Goal: Information Seeking & Learning: Learn about a topic

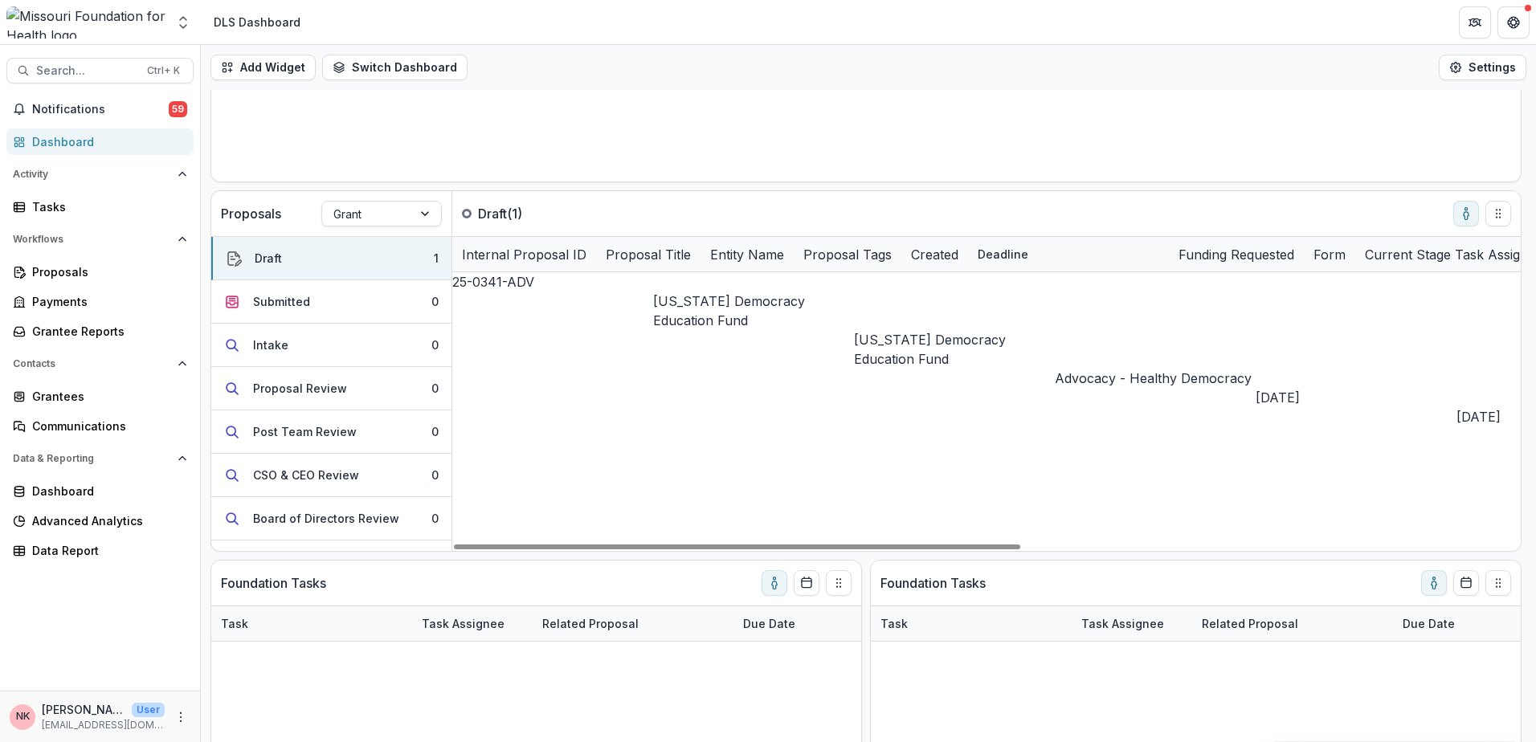
scroll to position [321, 0]
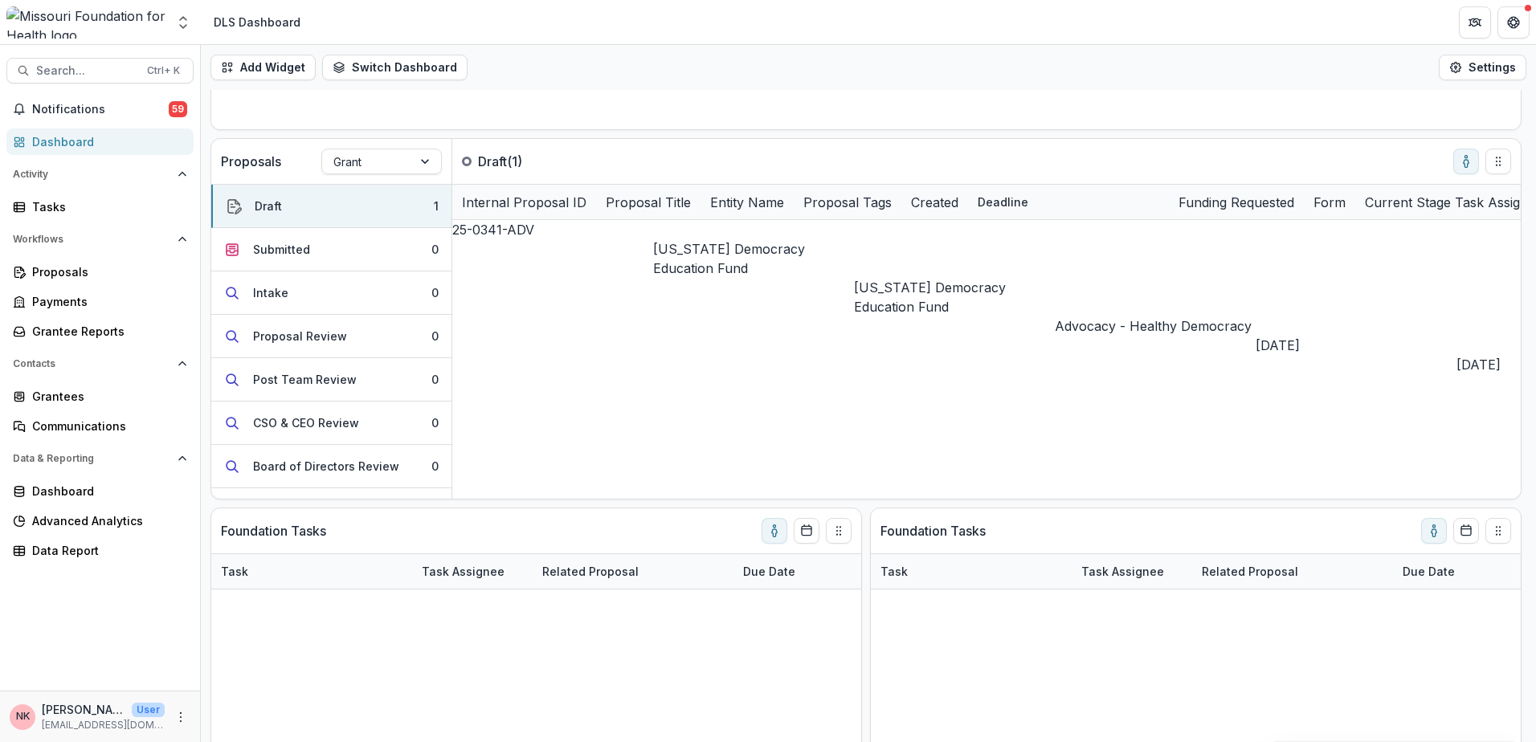
click at [63, 141] on div "Dashboard" at bounding box center [106, 141] width 149 height 17
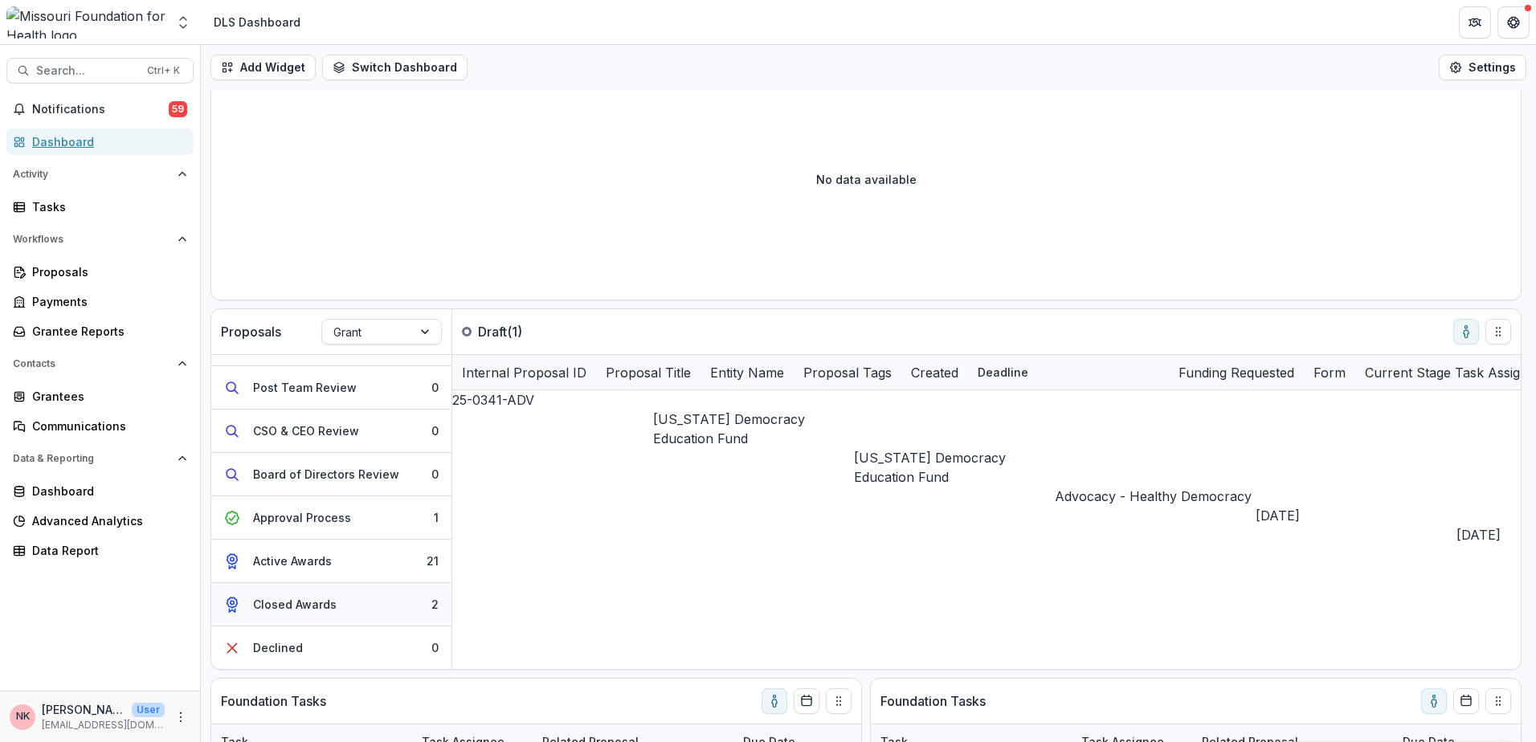
scroll to position [161, 0]
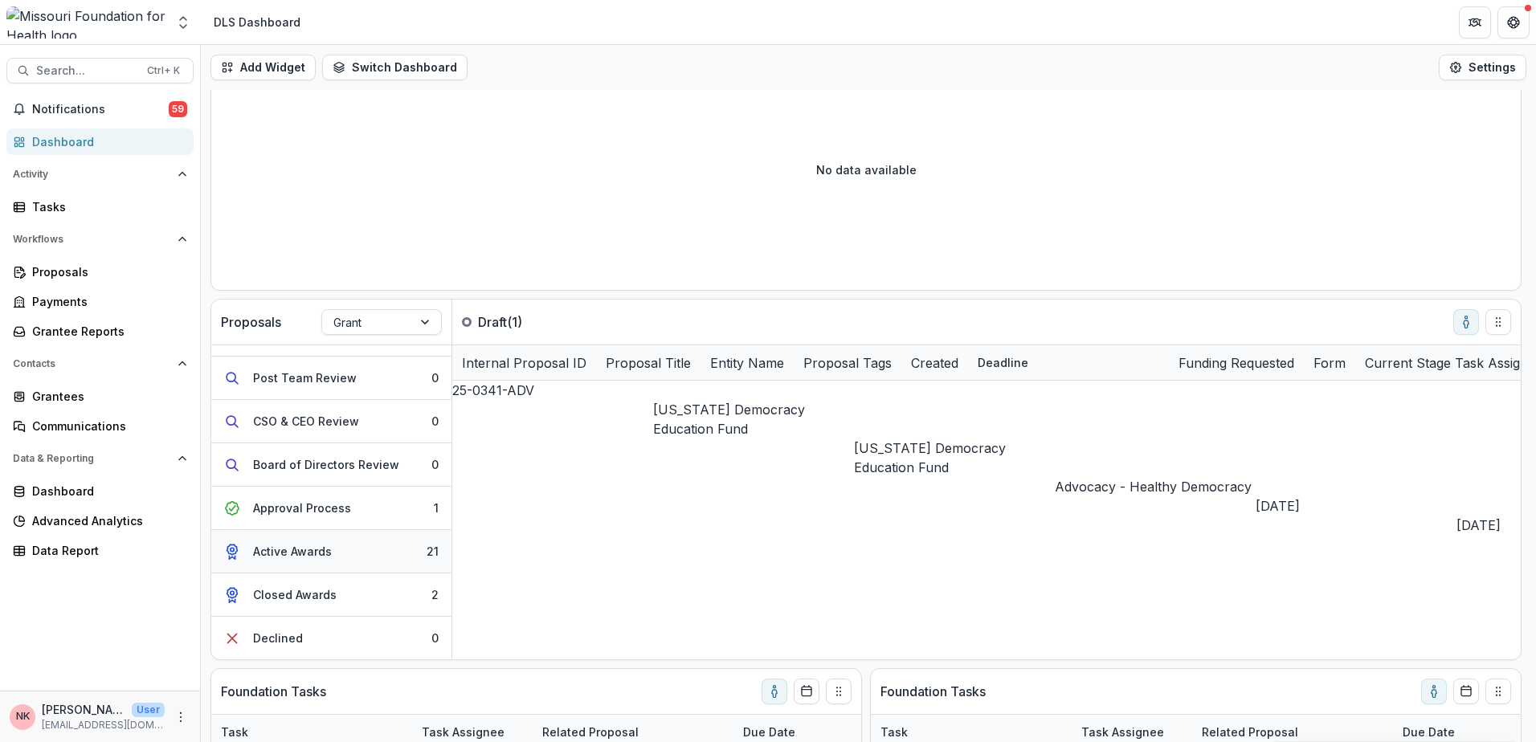
click at [291, 547] on div "Active Awards" at bounding box center [292, 551] width 79 height 17
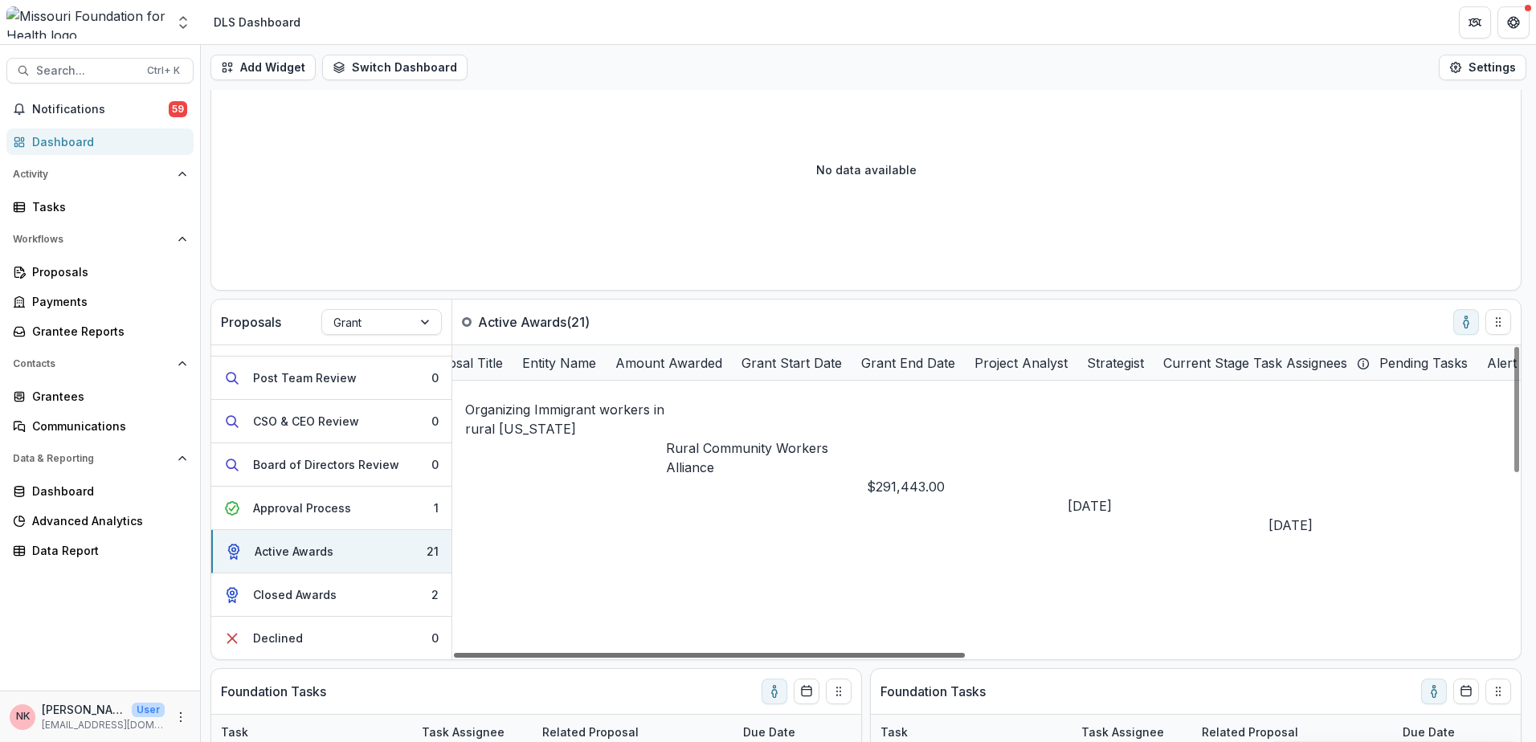
scroll to position [0, 200]
drag, startPoint x: 559, startPoint y: 656, endPoint x: 655, endPoint y: 658, distance: 95.6
click at [655, 658] on div at bounding box center [709, 655] width 511 height 5
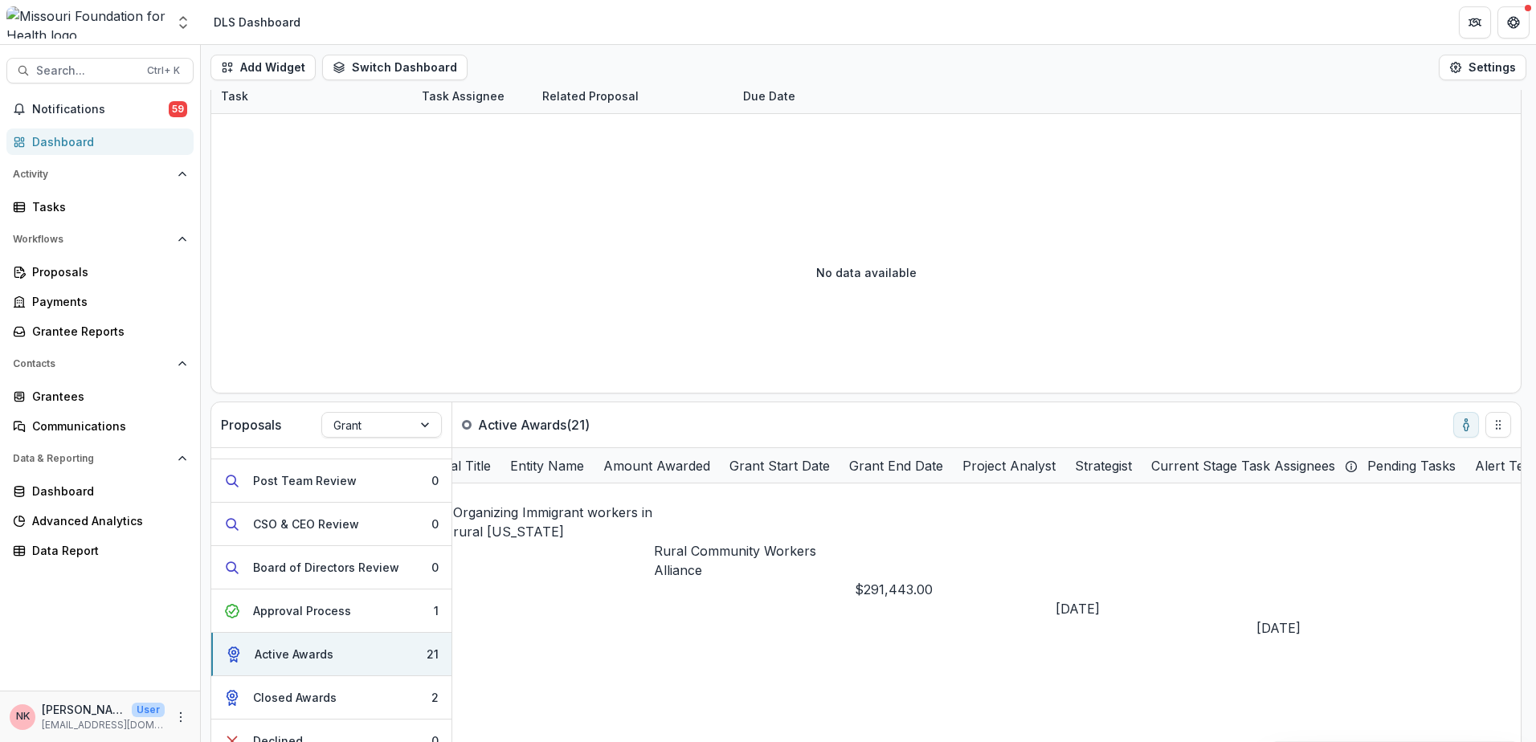
scroll to position [0, 0]
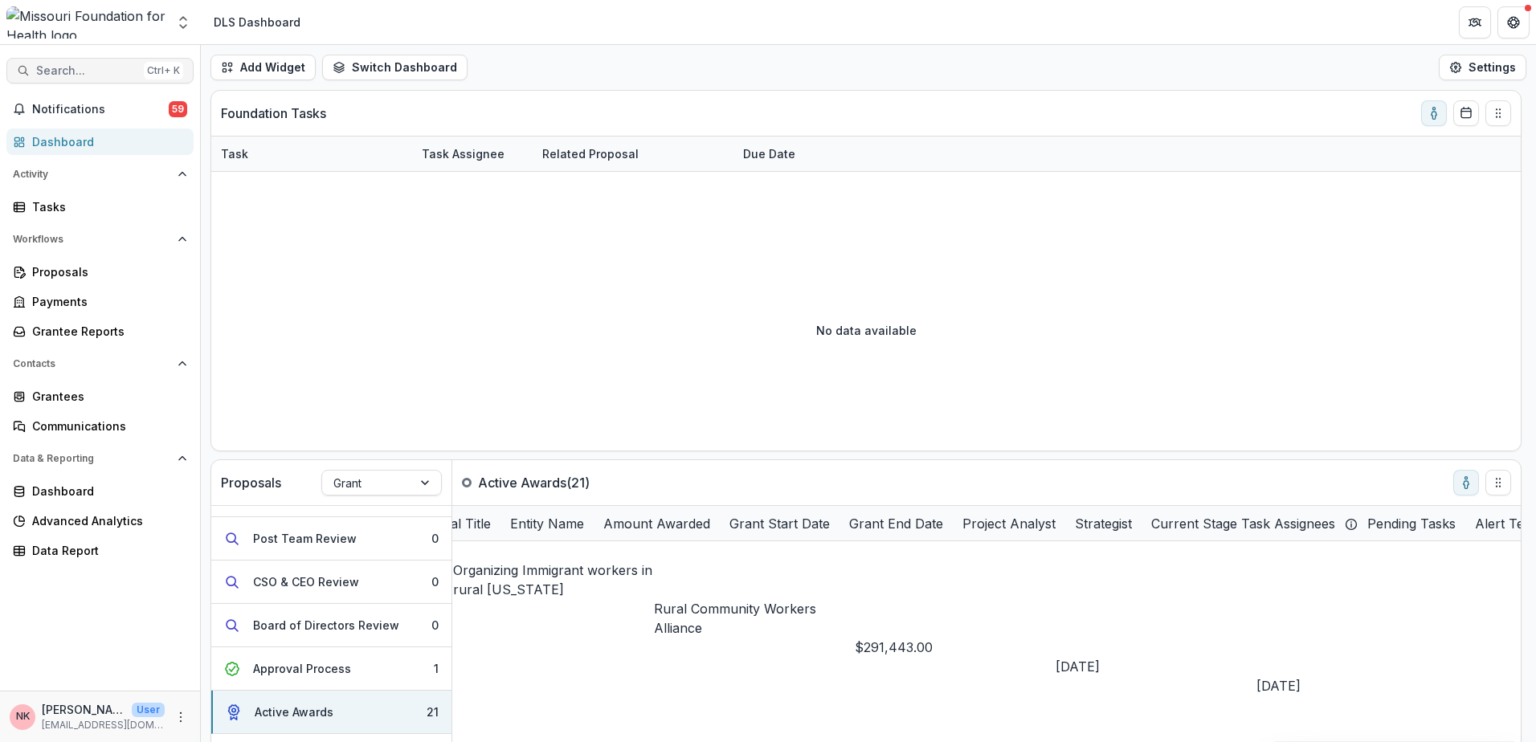
click at [93, 66] on span "Search..." at bounding box center [86, 71] width 101 height 14
type input "**********"
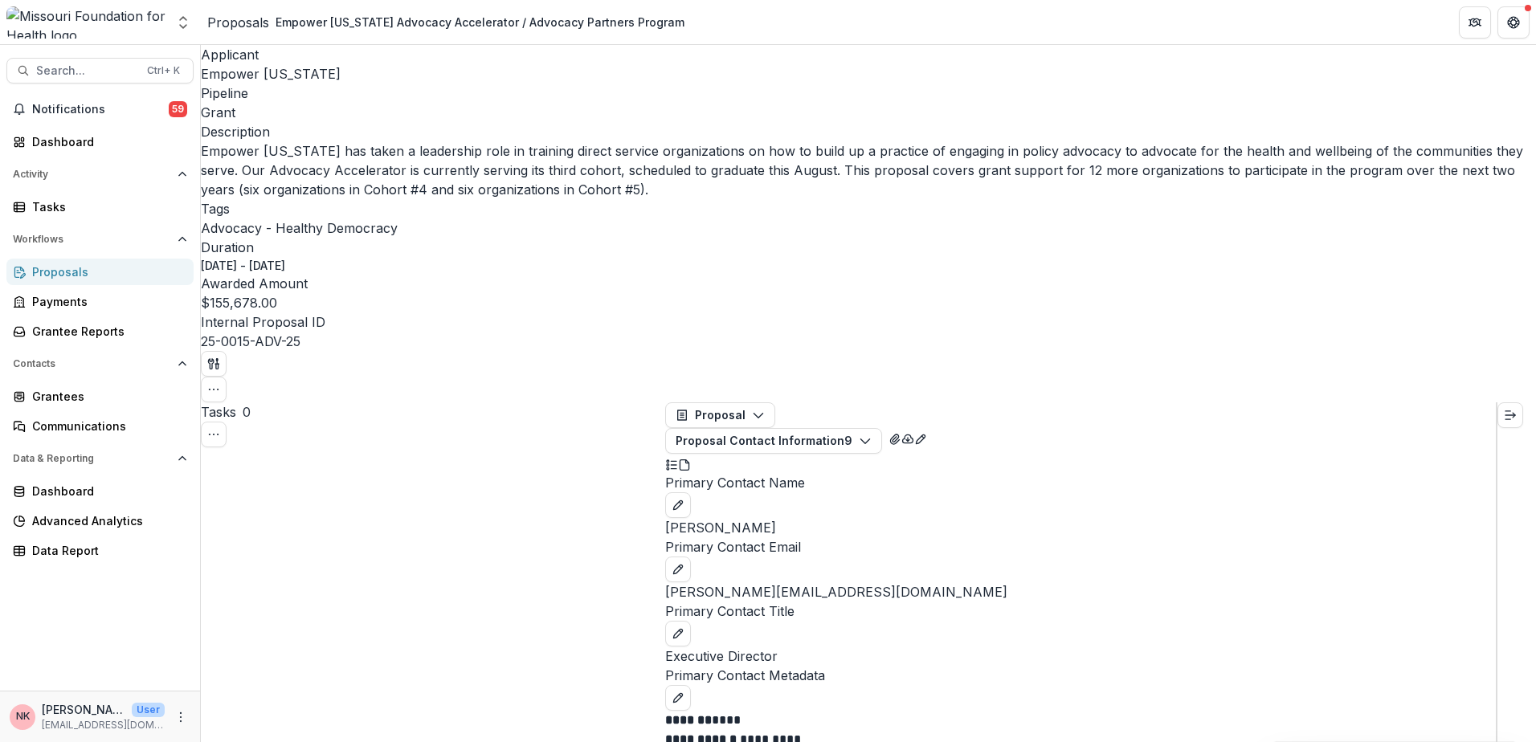
scroll to position [369, 0]
click at [214, 359] on icon "button" at bounding box center [211, 364] width 6 height 10
click at [1356, 177] on button "View All Reviews" at bounding box center [1409, 180] width 161 height 27
click at [214, 359] on icon "button" at bounding box center [211, 364] width 6 height 10
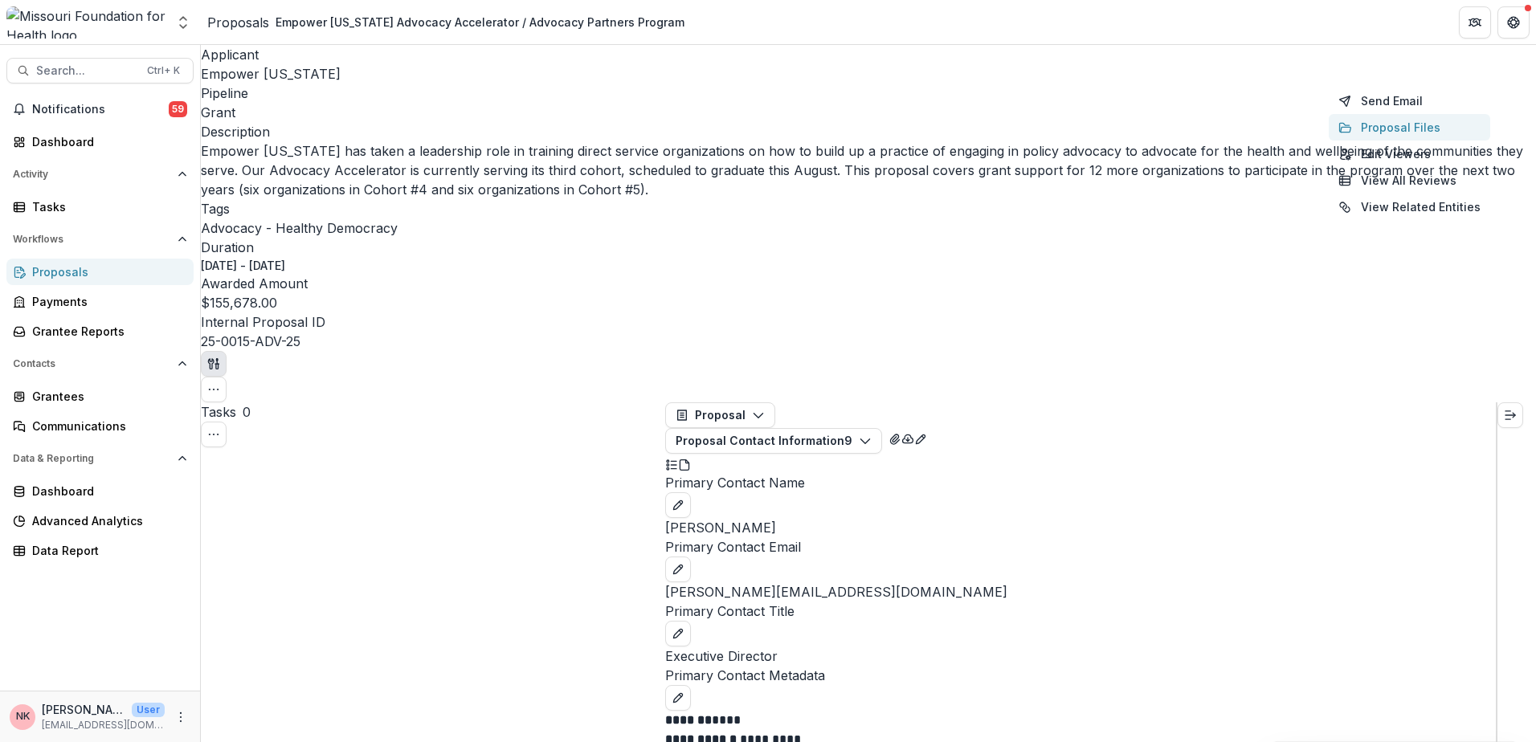
click at [1364, 130] on button "Proposal Files" at bounding box center [1409, 127] width 161 height 27
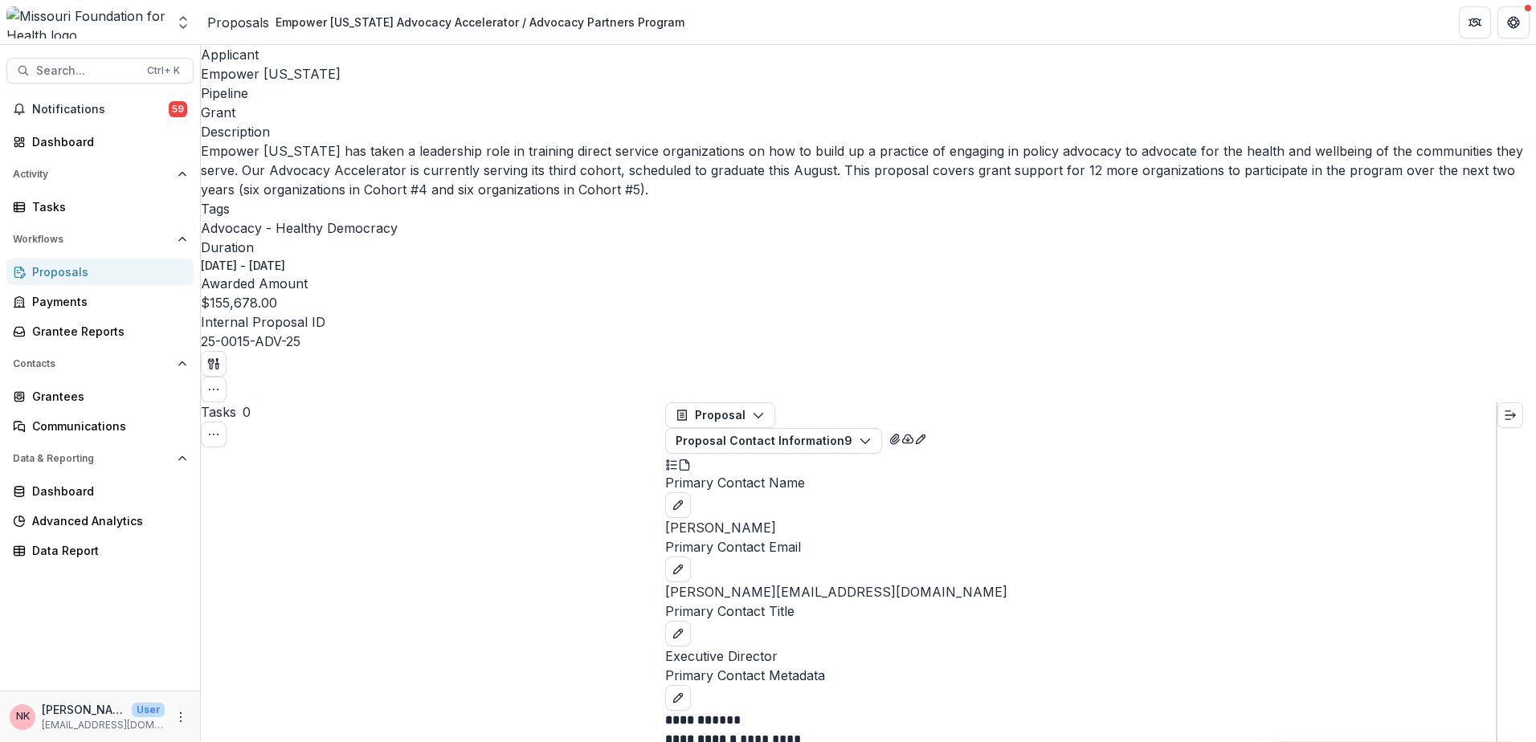
scroll to position [157, 0]
click at [40, 276] on div "Proposals" at bounding box center [106, 272] width 149 height 17
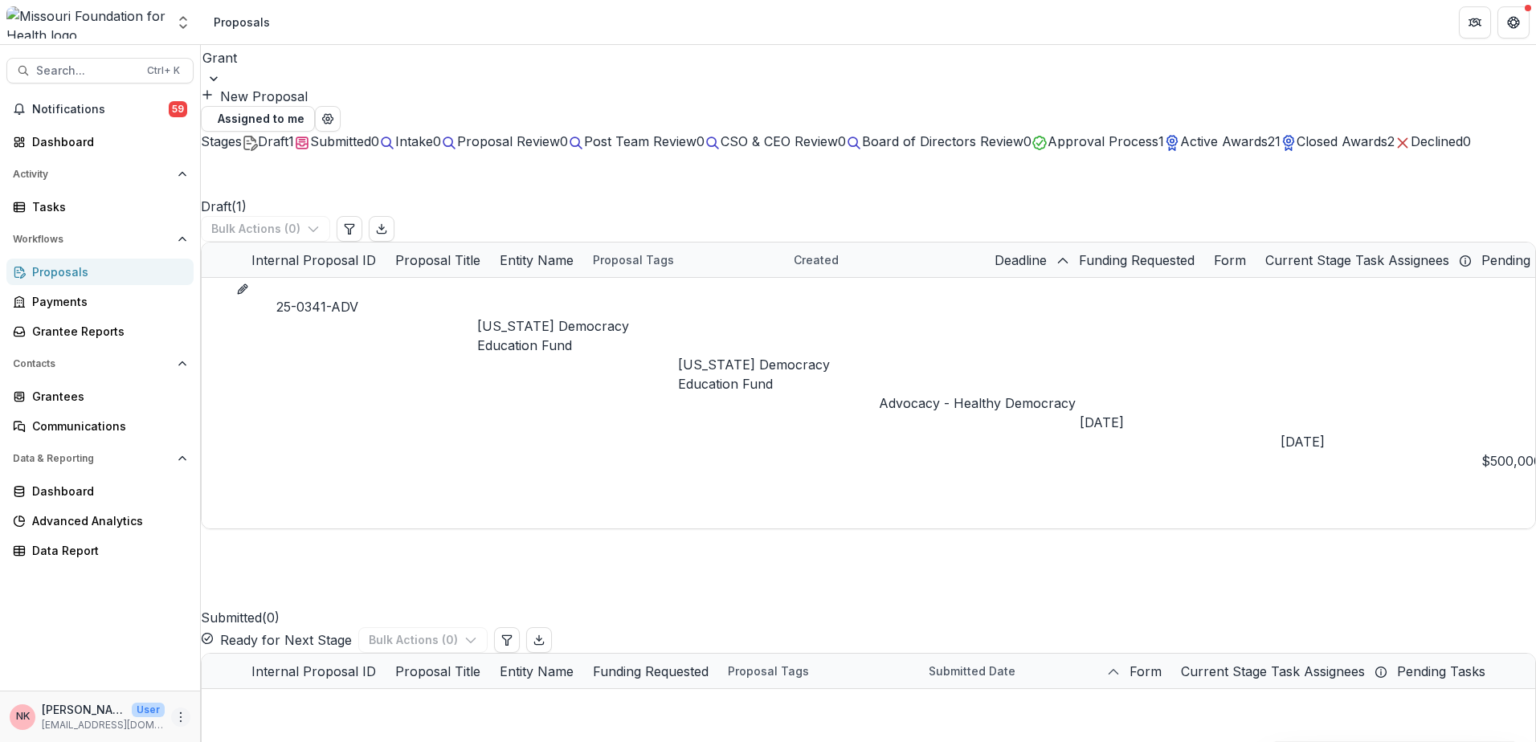
click at [179, 713] on icon "More" at bounding box center [180, 717] width 13 height 13
click at [62, 396] on div "Grantees" at bounding box center [106, 396] width 149 height 17
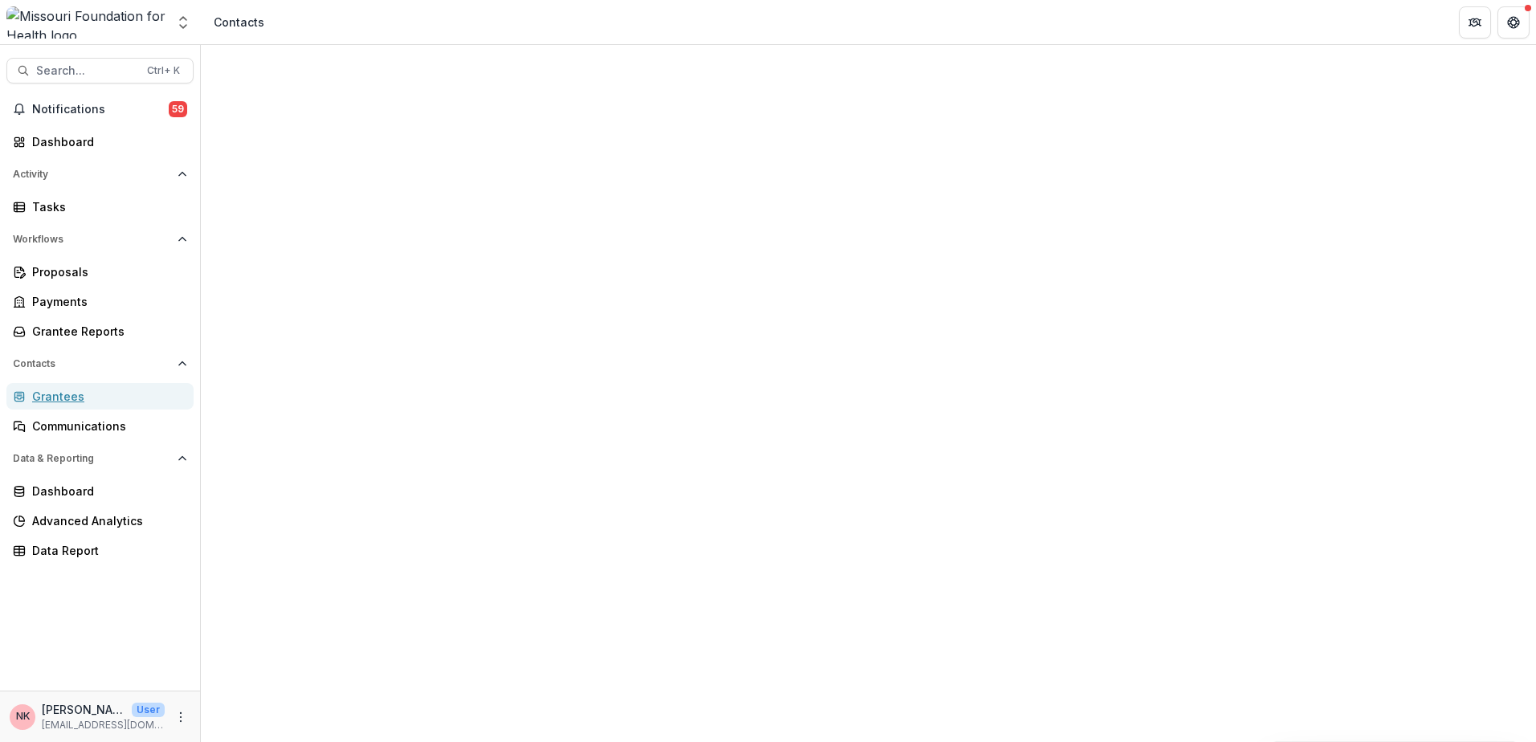
scroll to position [3099, 0]
click at [47, 72] on span "Search..." at bounding box center [86, 71] width 101 height 14
type input "**********"
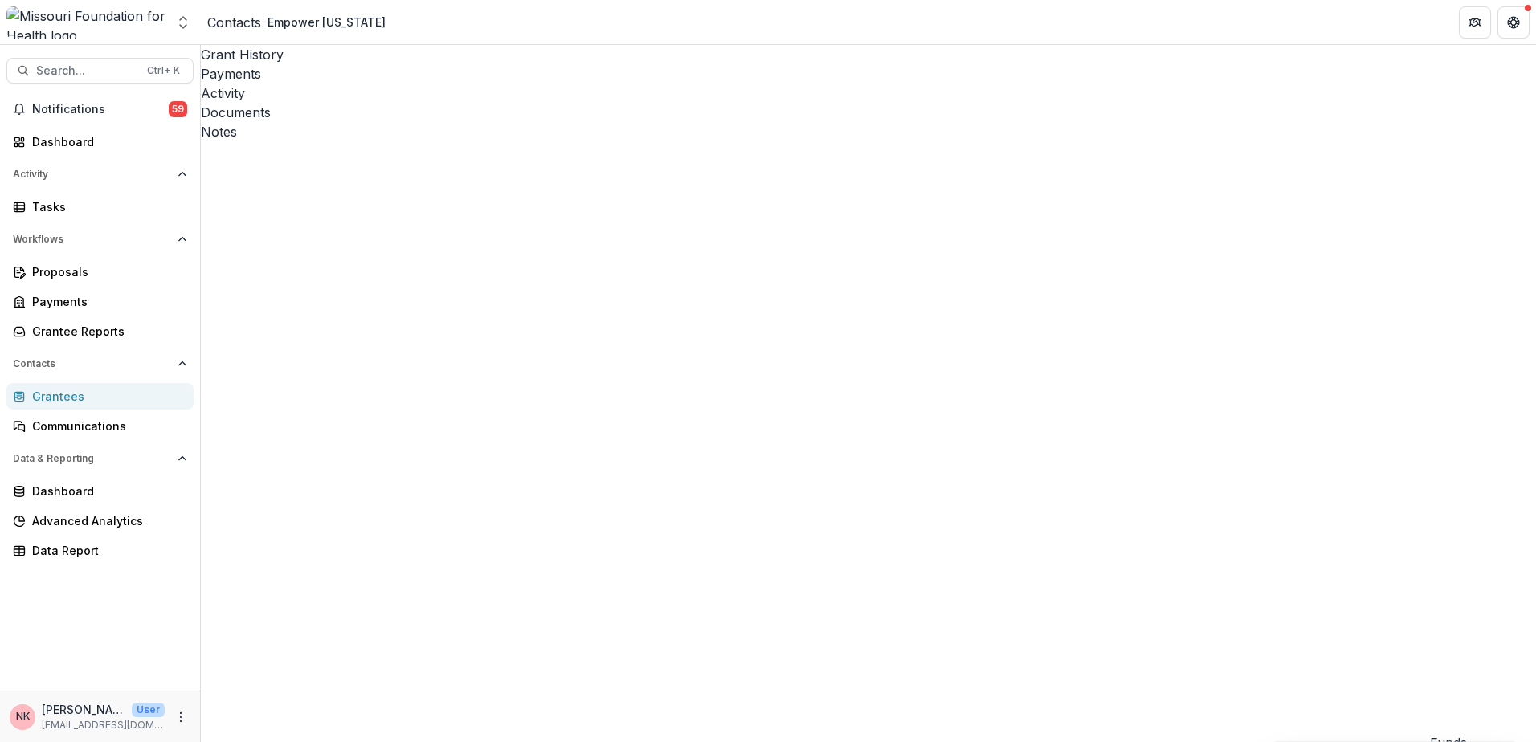
scroll to position [0, 14]
drag, startPoint x: 480, startPoint y: 732, endPoint x: 485, endPoint y: 750, distance: 18.5
click at [87, 142] on div "Dashboard" at bounding box center [106, 141] width 149 height 17
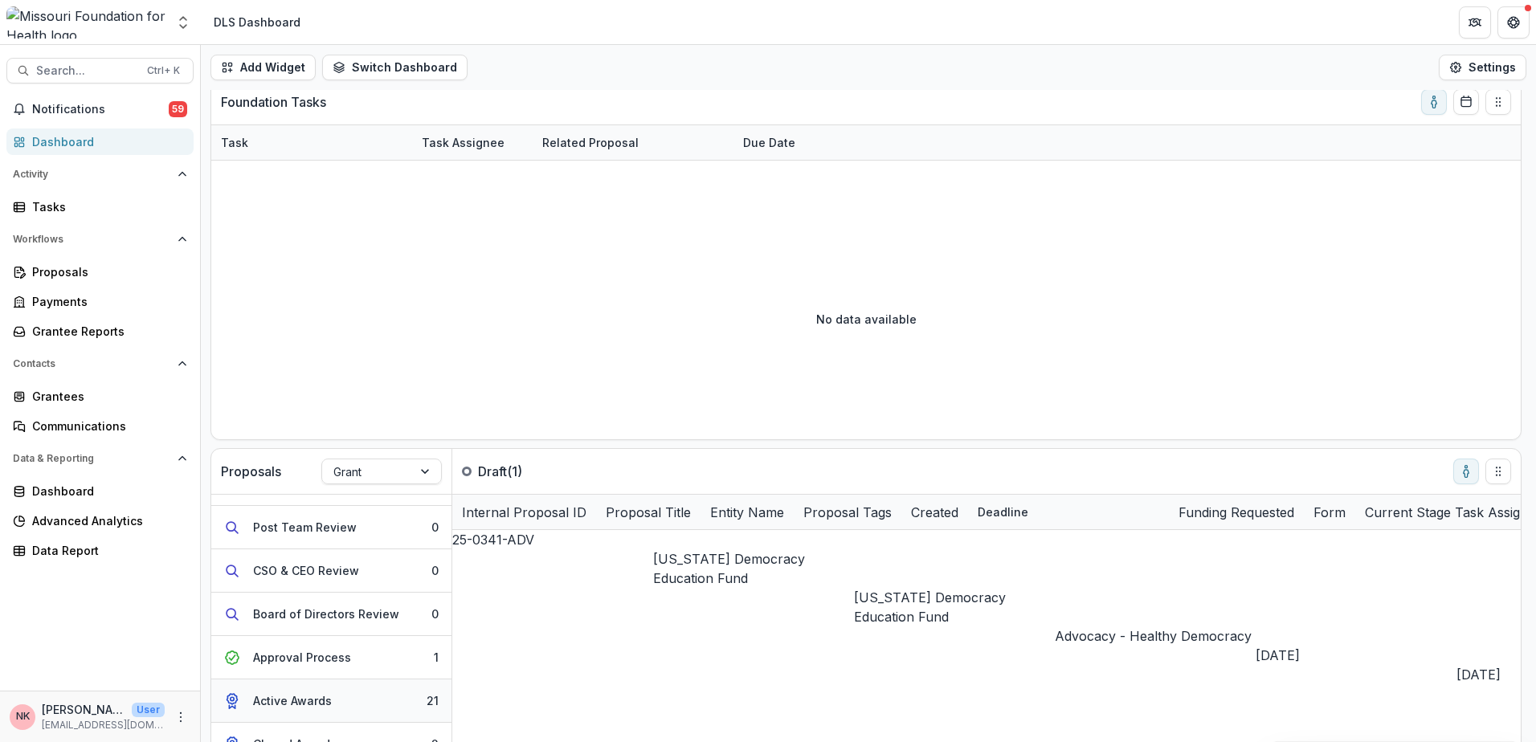
scroll to position [80, 0]
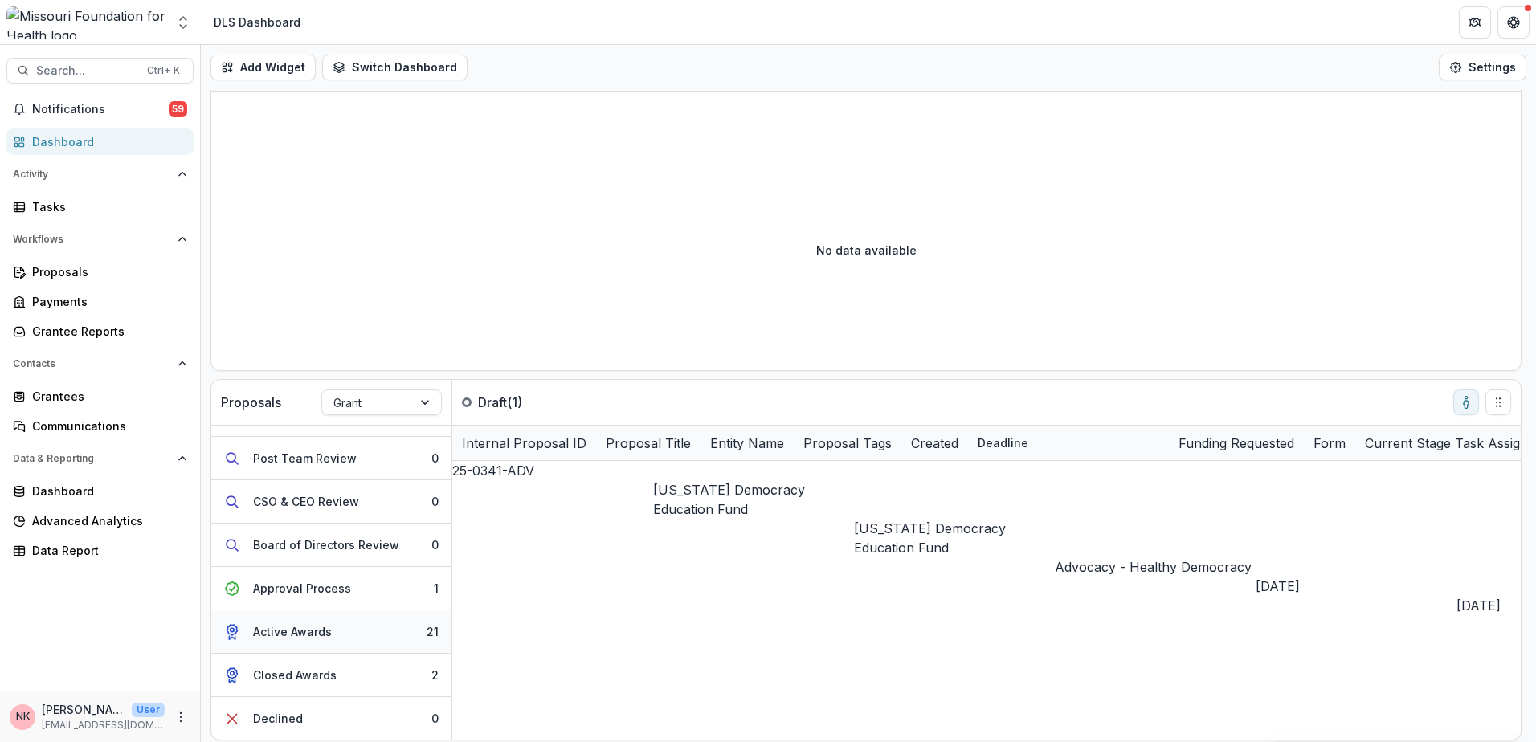
click at [309, 632] on div "Active Awards" at bounding box center [292, 631] width 79 height 17
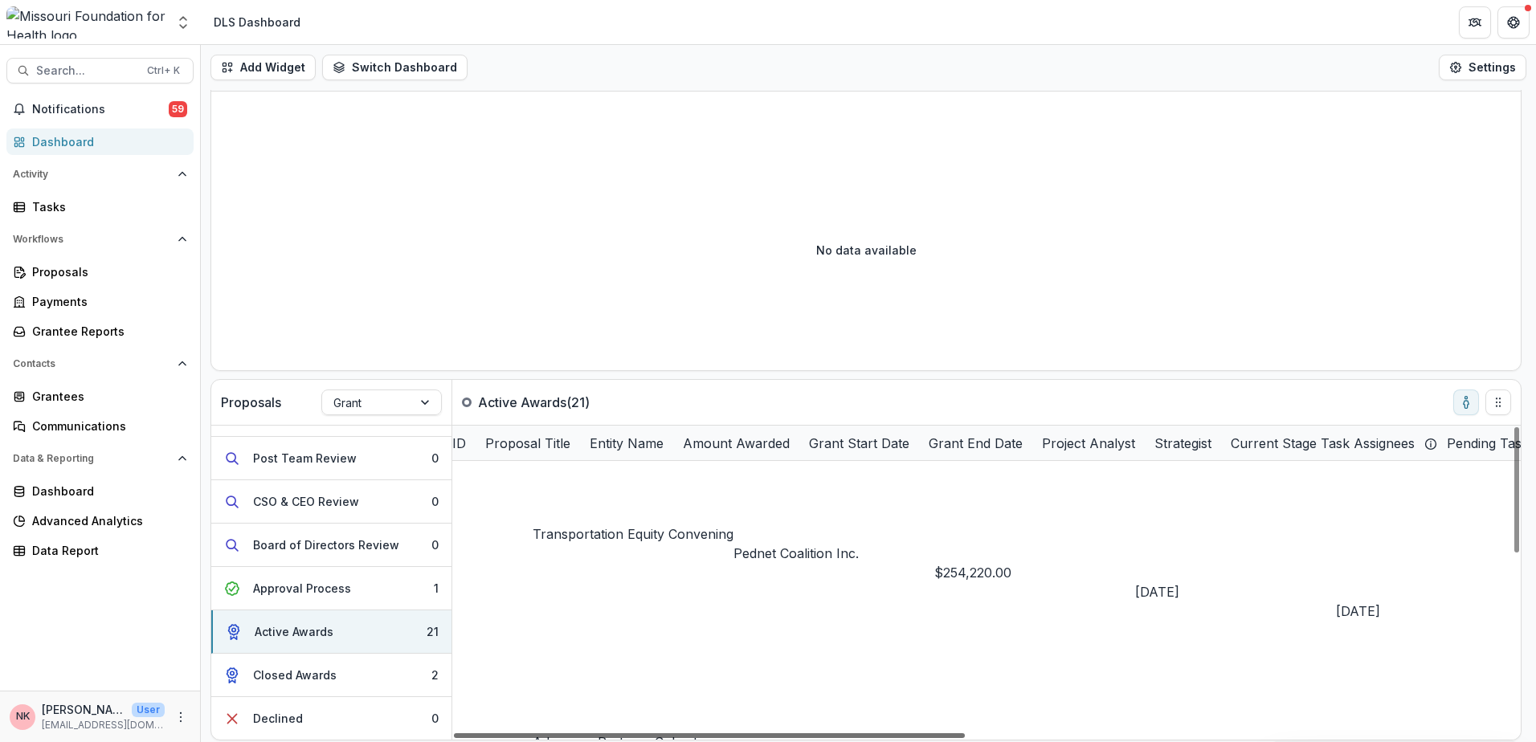
scroll to position [241, 119]
drag, startPoint x: 752, startPoint y: 736, endPoint x: 809, endPoint y: 770, distance: 66.3
click at [809, 738] on div at bounding box center [709, 736] width 511 height 5
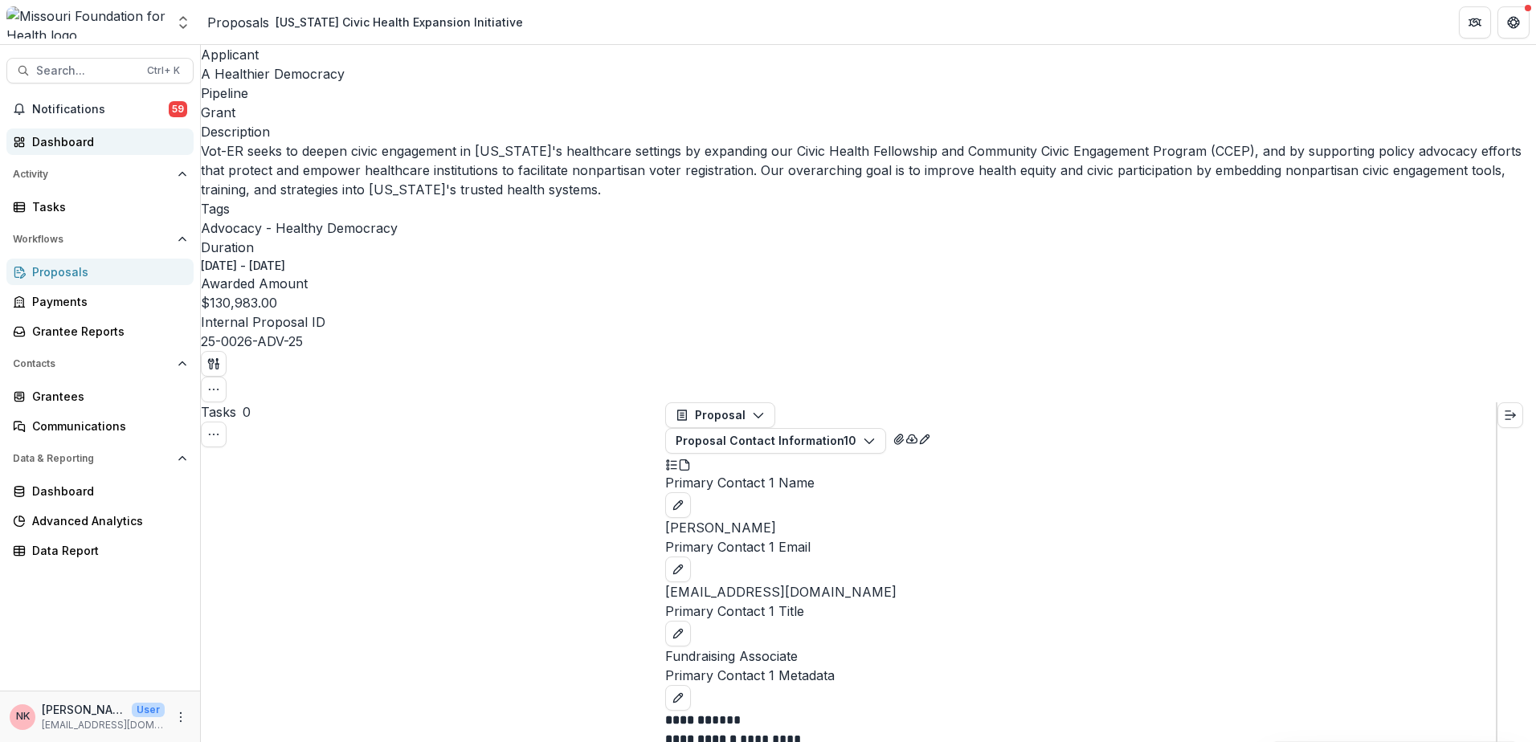
click at [62, 137] on div "Dashboard" at bounding box center [106, 141] width 149 height 17
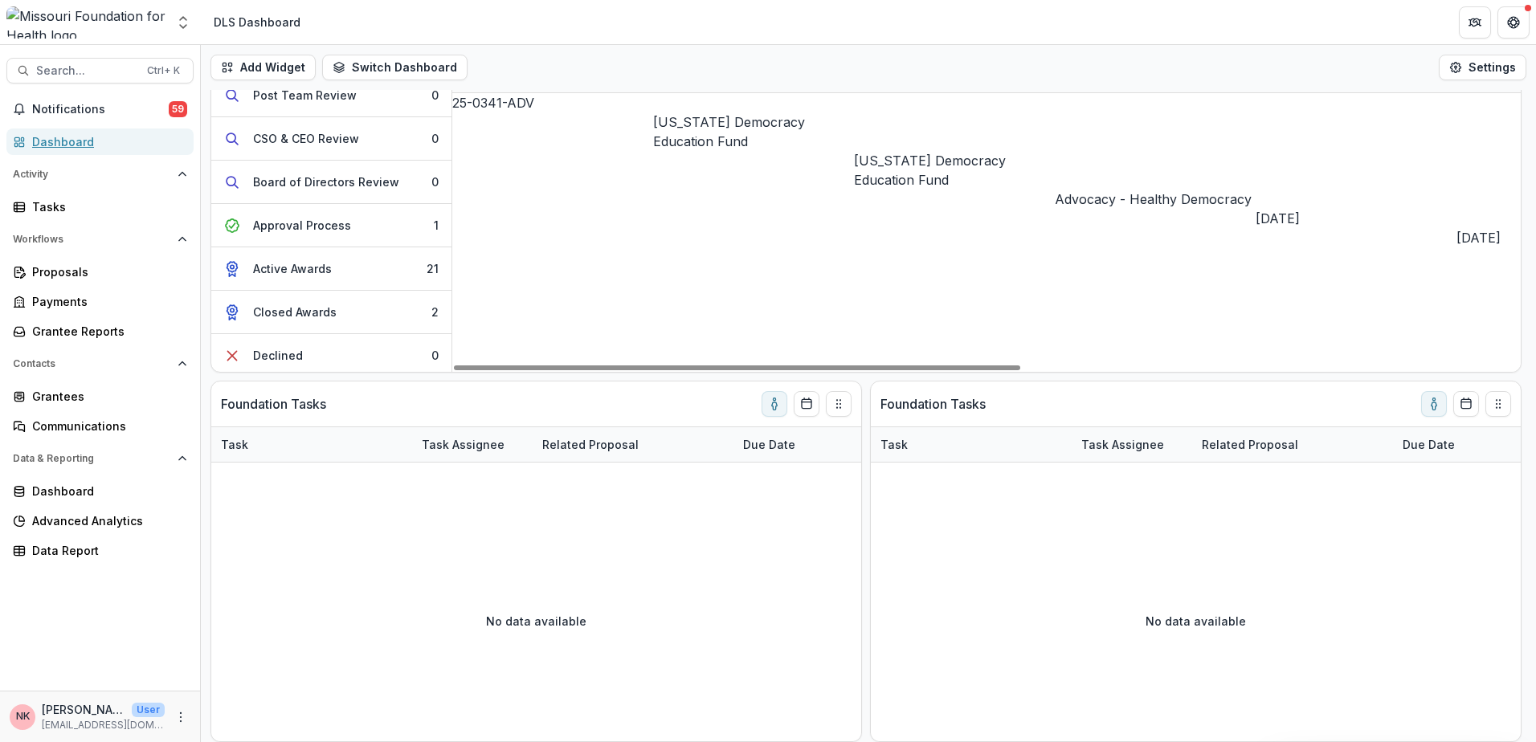
scroll to position [162, 0]
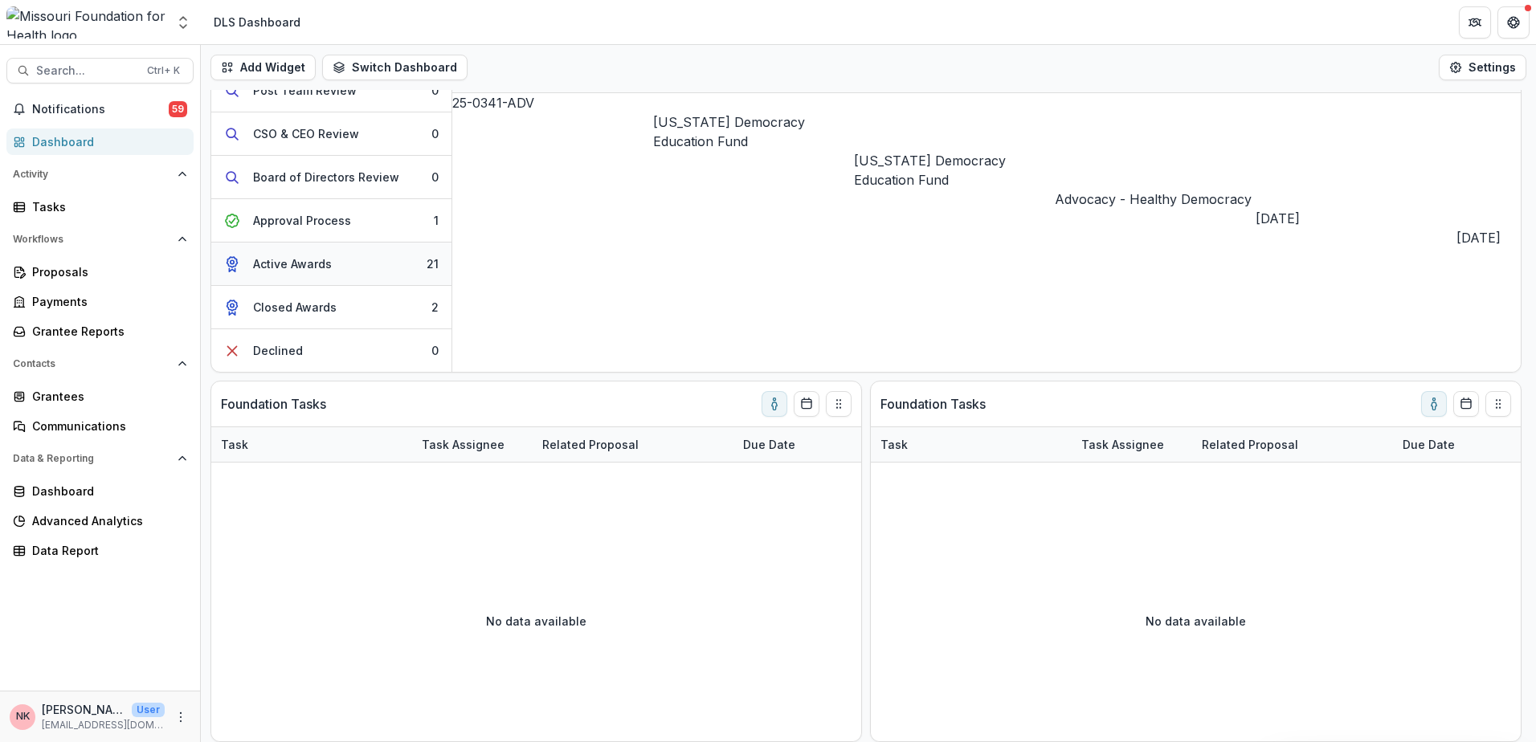
click at [284, 260] on div "Active Awards" at bounding box center [292, 263] width 79 height 17
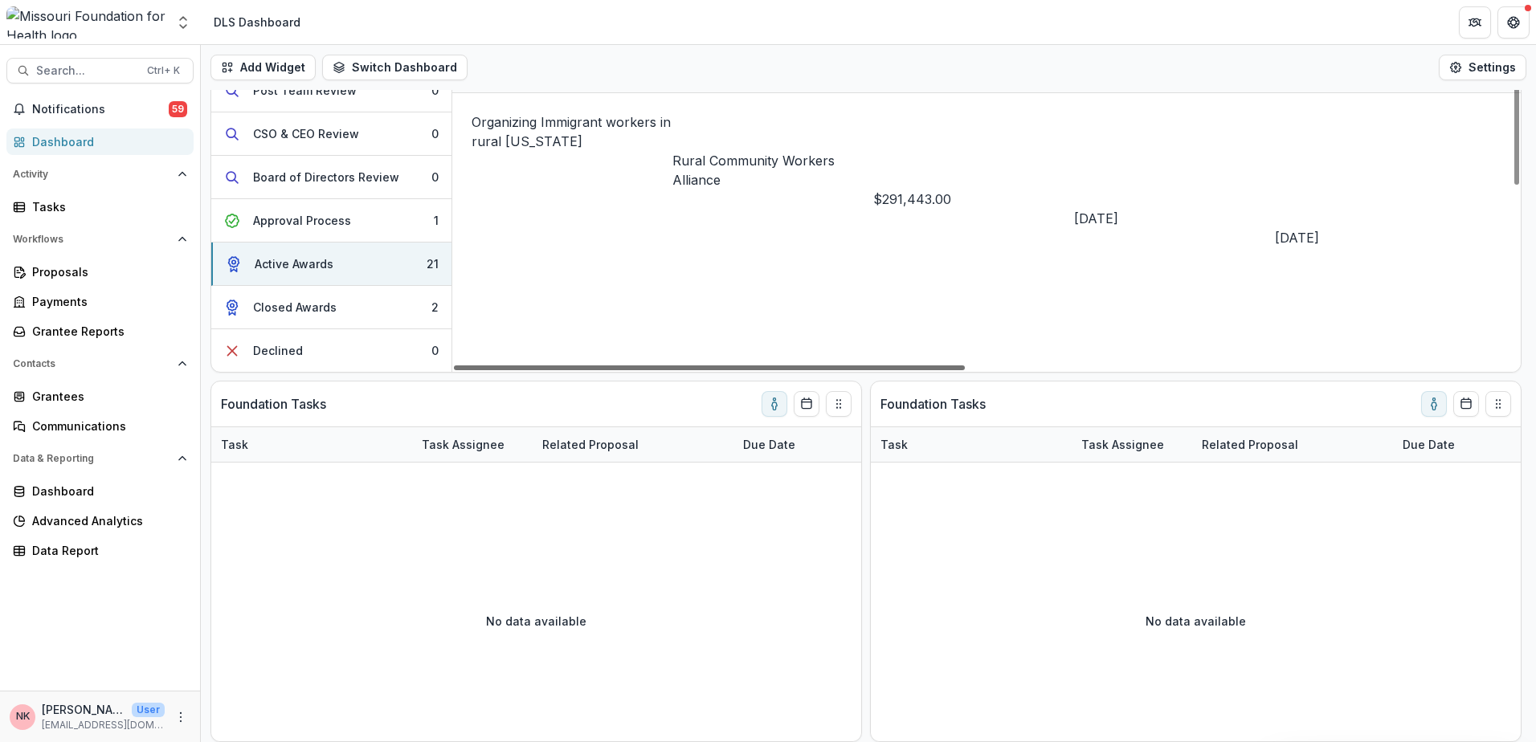
scroll to position [0, 186]
drag, startPoint x: 824, startPoint y: 366, endPoint x: 913, endPoint y: 375, distance: 89.7
click at [913, 370] on div at bounding box center [709, 368] width 511 height 5
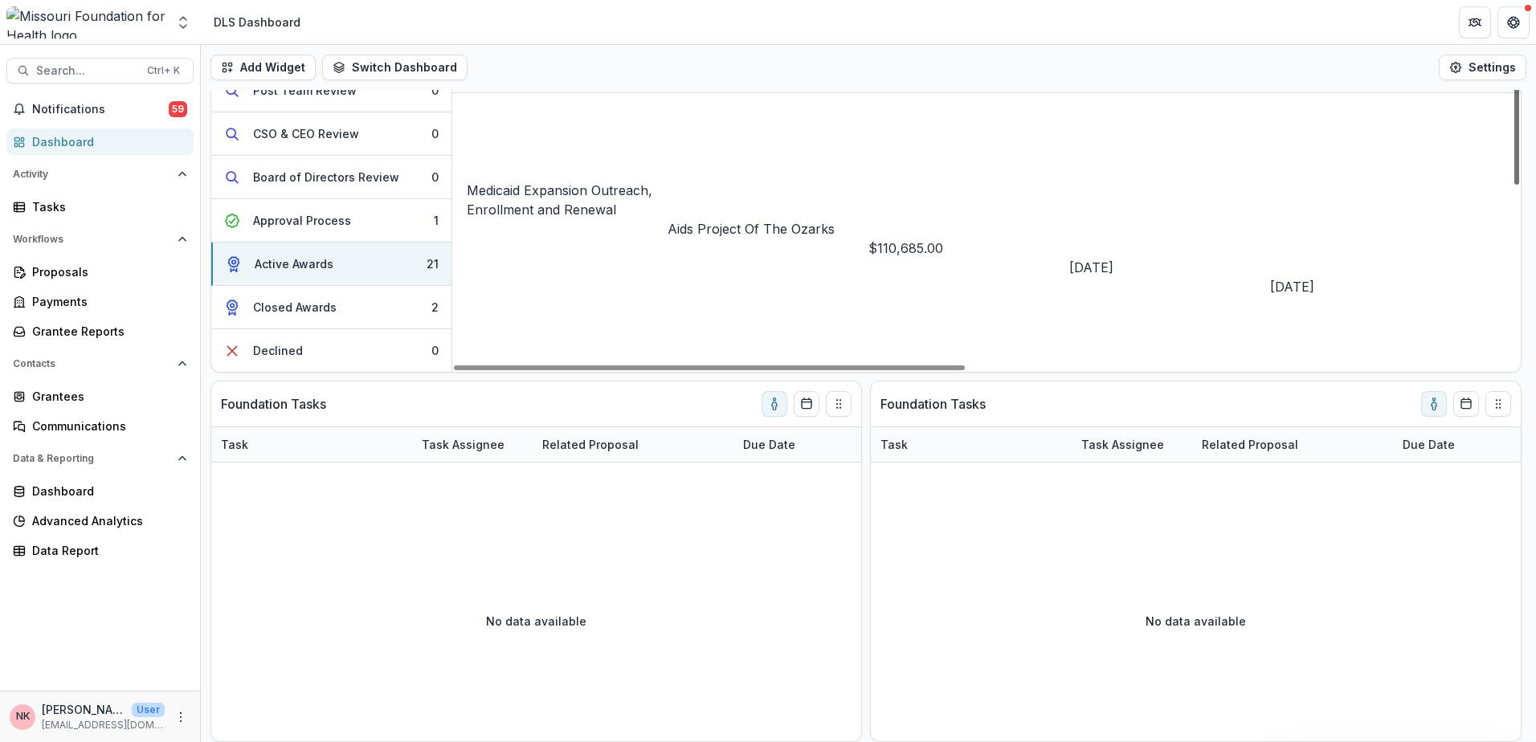
scroll to position [447, 186]
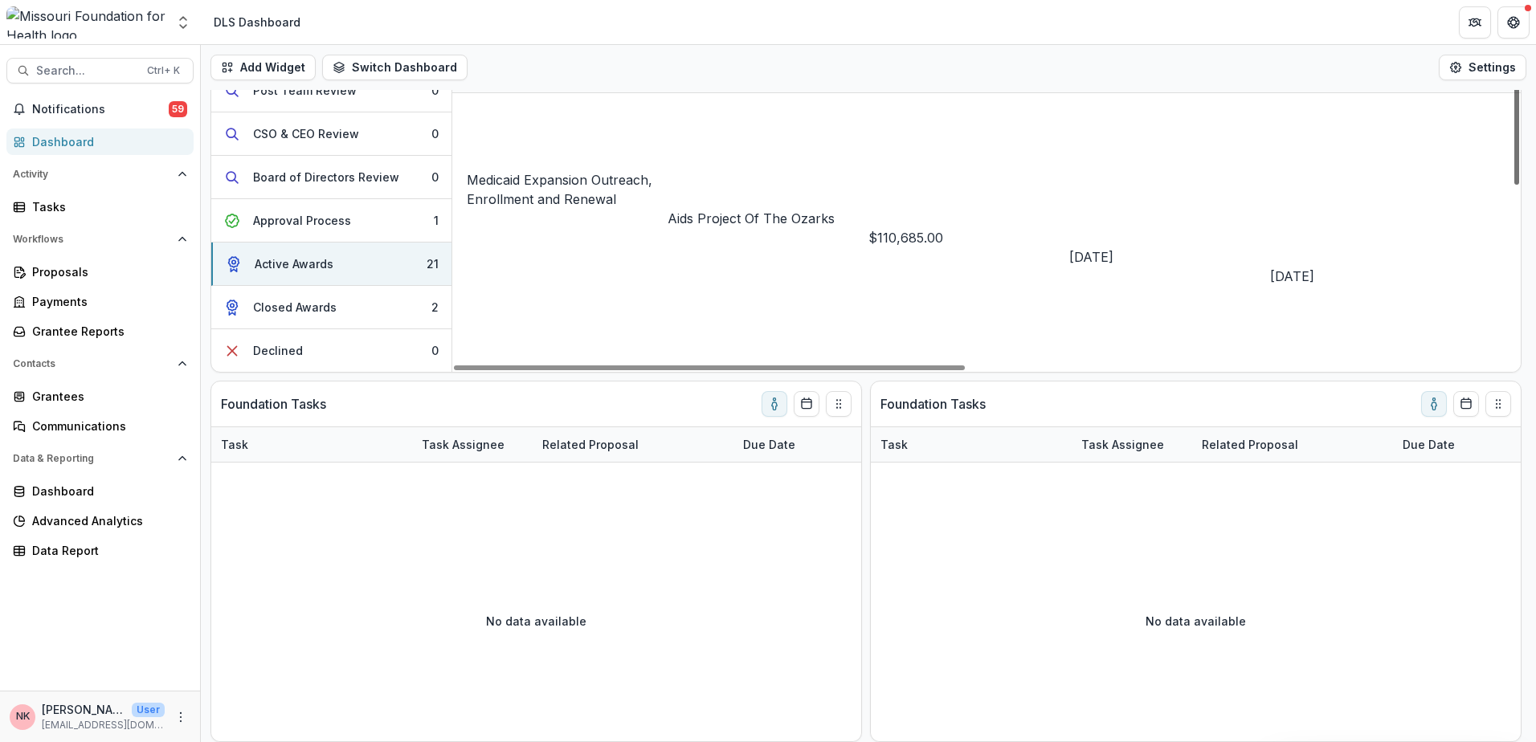
drag, startPoint x: 1517, startPoint y: 123, endPoint x: 1510, endPoint y: 328, distance: 205.0
click at [1514, 185] on div at bounding box center [1516, 121] width 5 height 125
